Goal: Navigation & Orientation: Find specific page/section

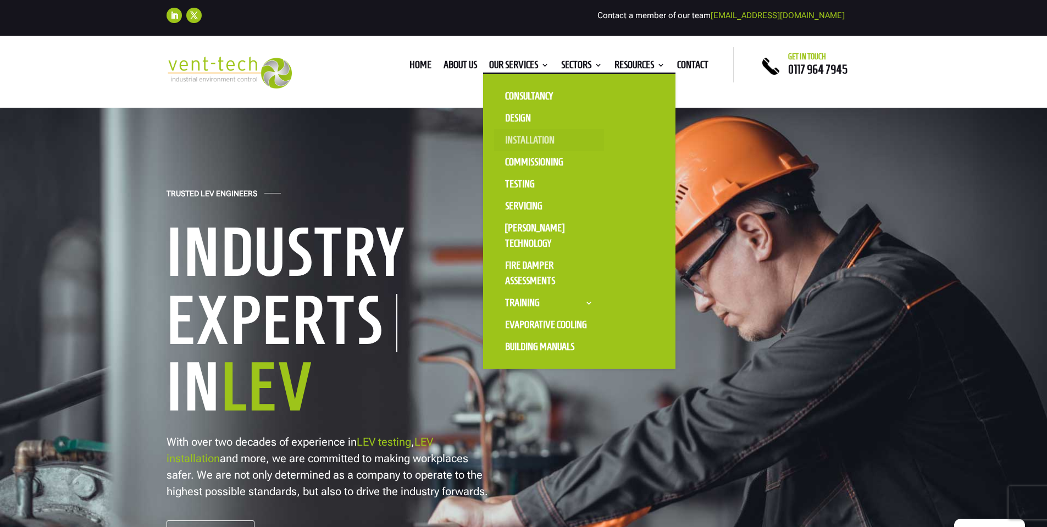
click at [515, 134] on link "Installation" at bounding box center [549, 140] width 110 height 22
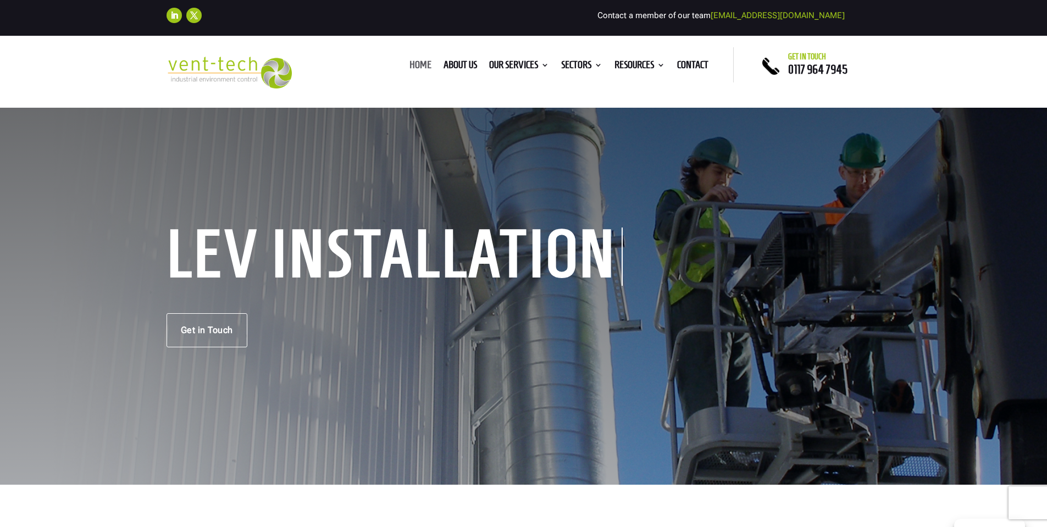
click at [416, 65] on link "Home" at bounding box center [420, 67] width 22 height 12
